Goal: Navigation & Orientation: Go to known website

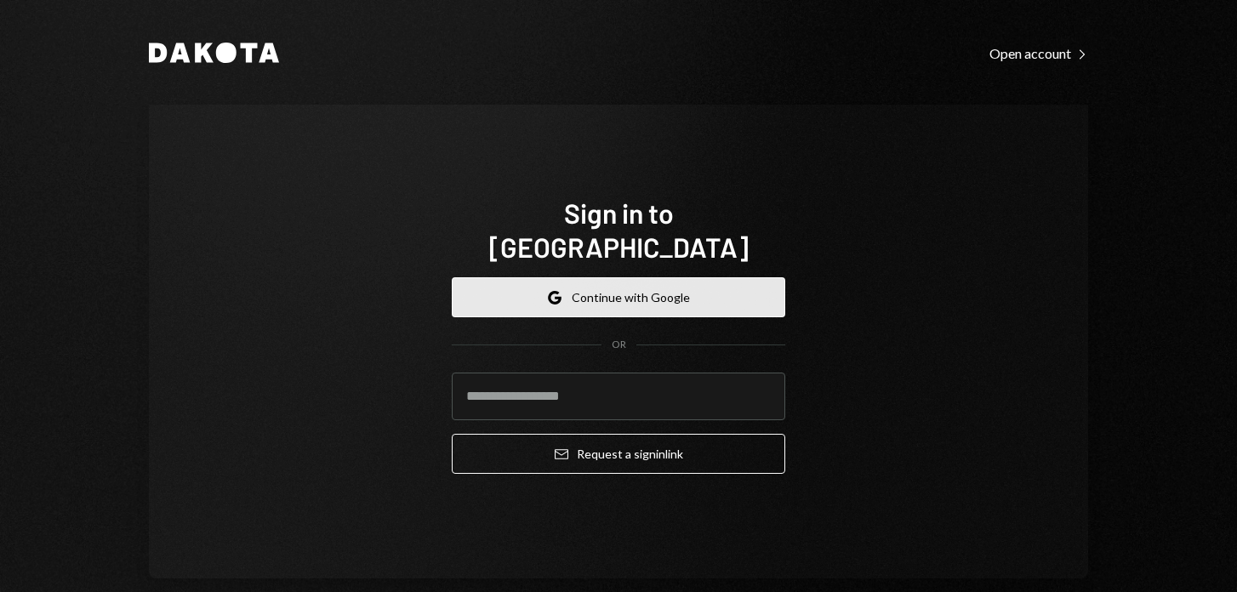
click at [604, 277] on button "Google Continue with Google" at bounding box center [619, 297] width 334 height 40
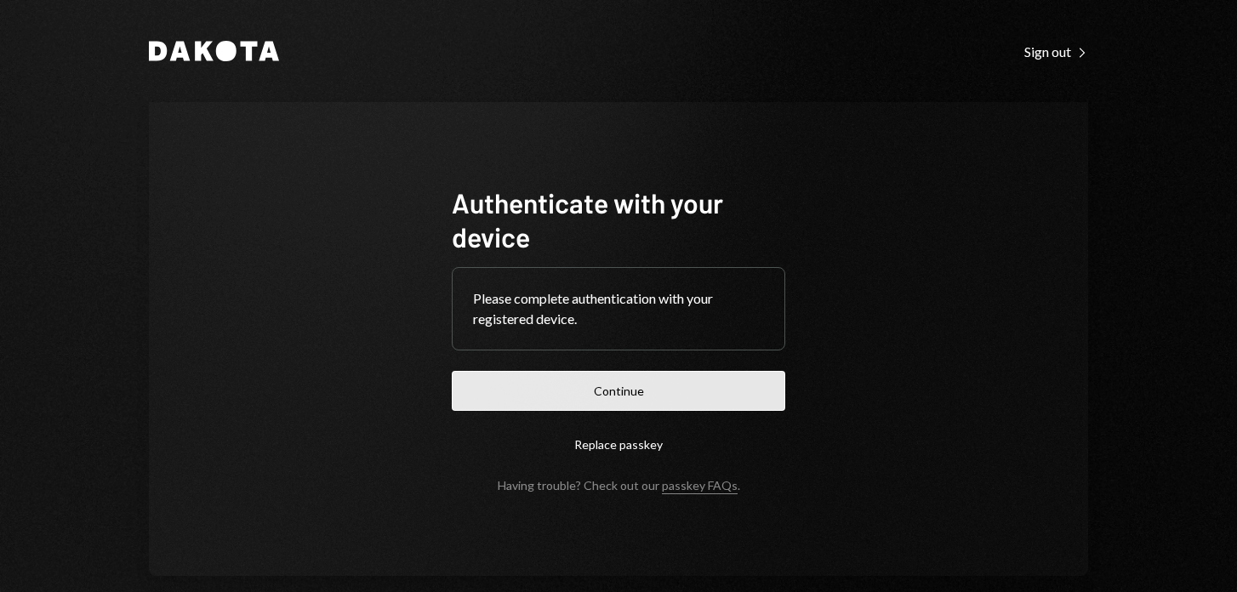
click at [627, 386] on button "Continue" at bounding box center [619, 391] width 334 height 40
